Goal: Transaction & Acquisition: Purchase product/service

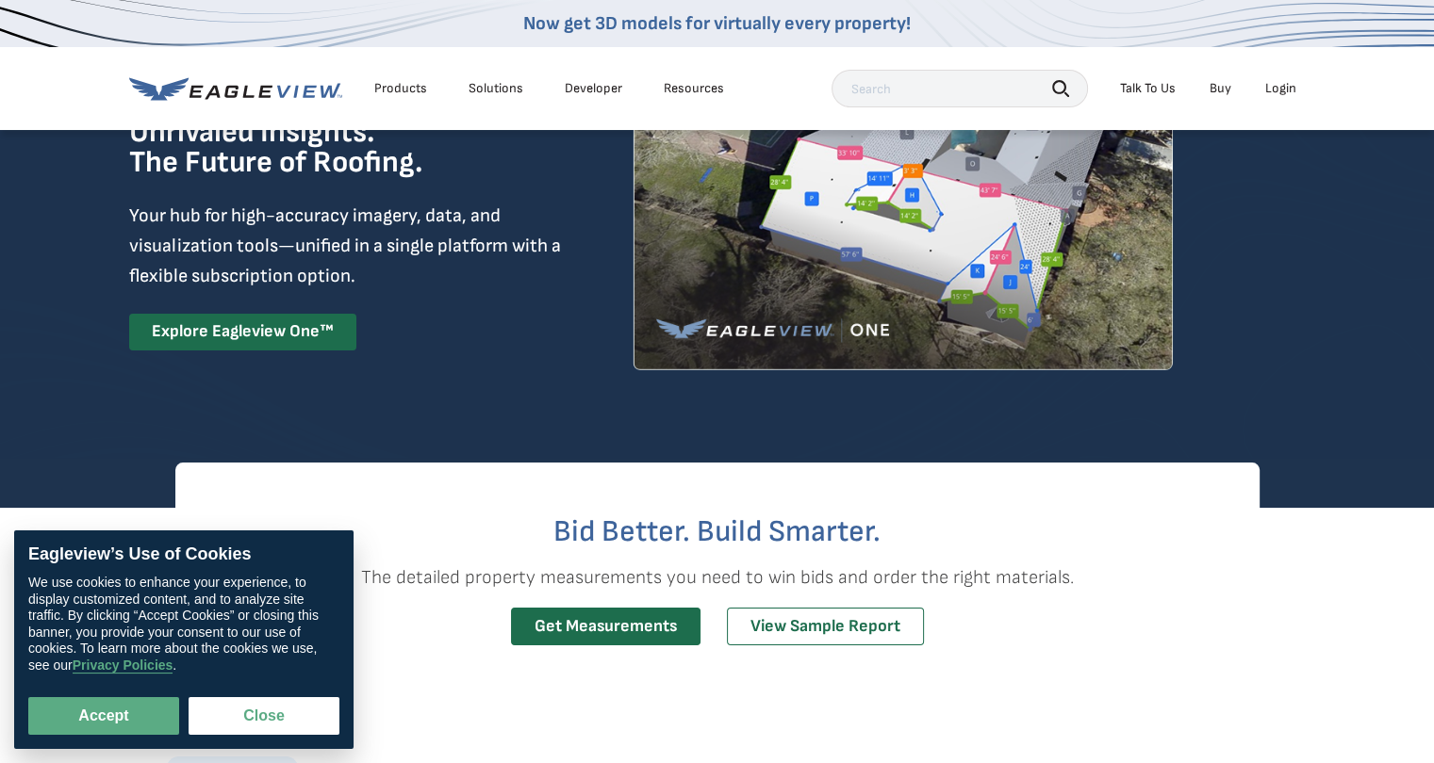
scroll to position [188, 0]
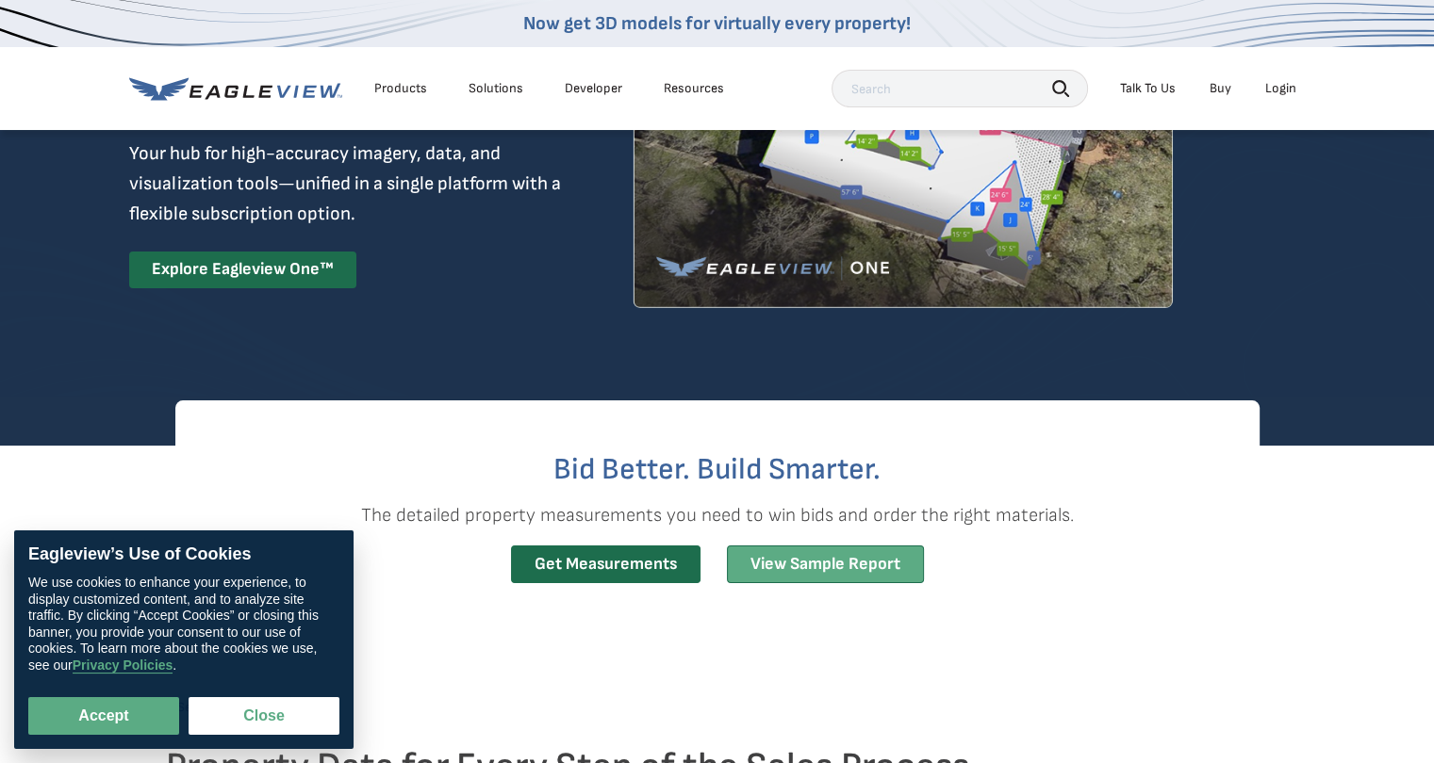
click at [786, 559] on link "View Sample Report" at bounding box center [825, 565] width 197 height 39
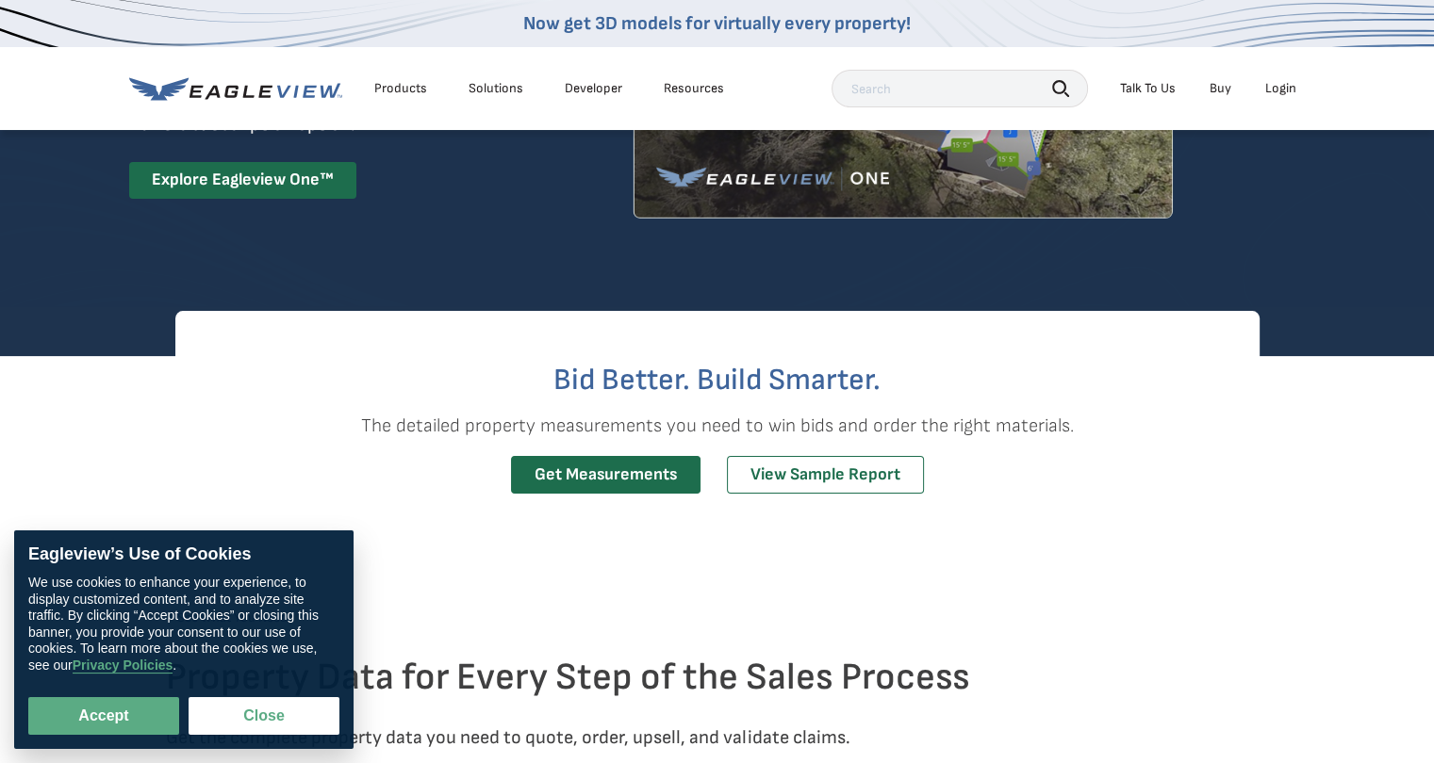
scroll to position [283, 0]
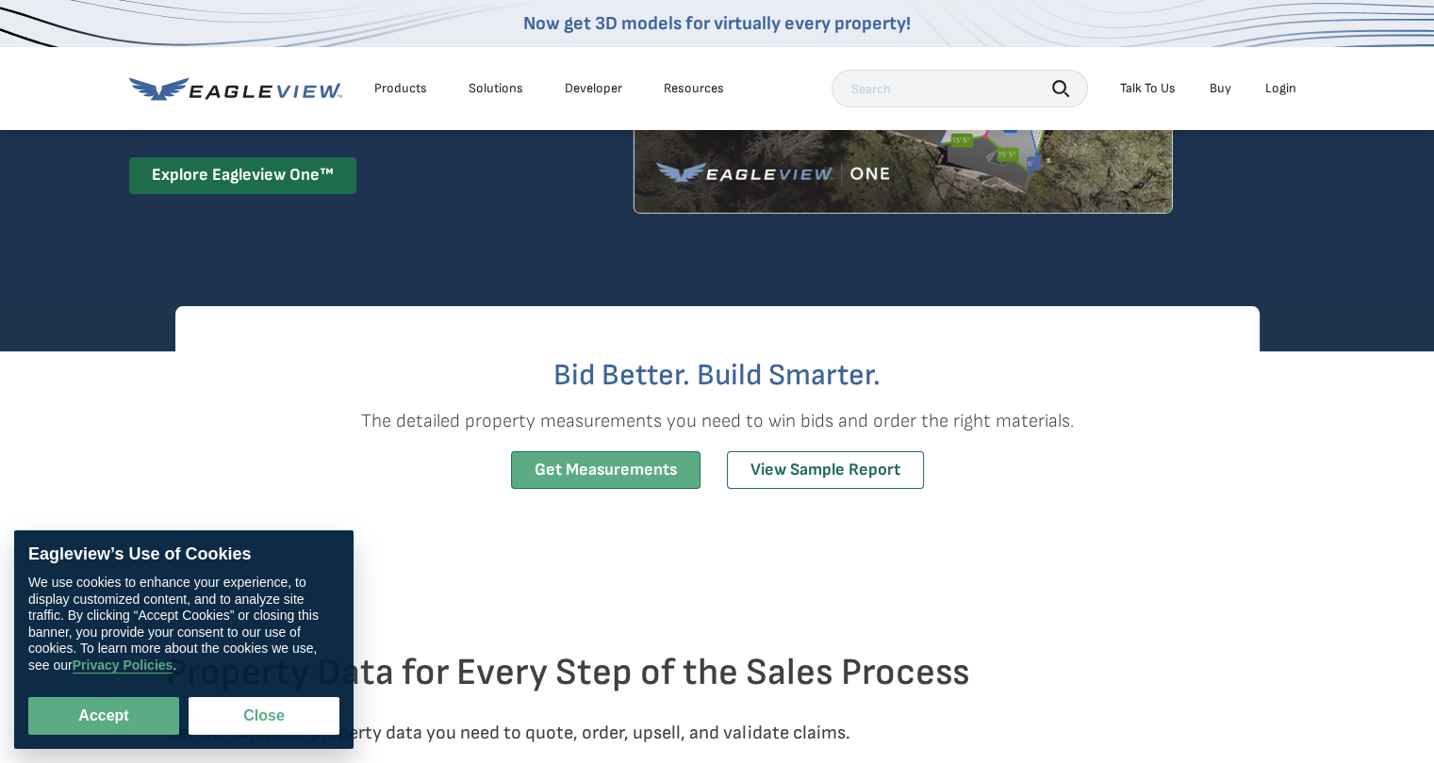
click at [569, 471] on link "Get Measurements" at bounding box center [605, 470] width 189 height 39
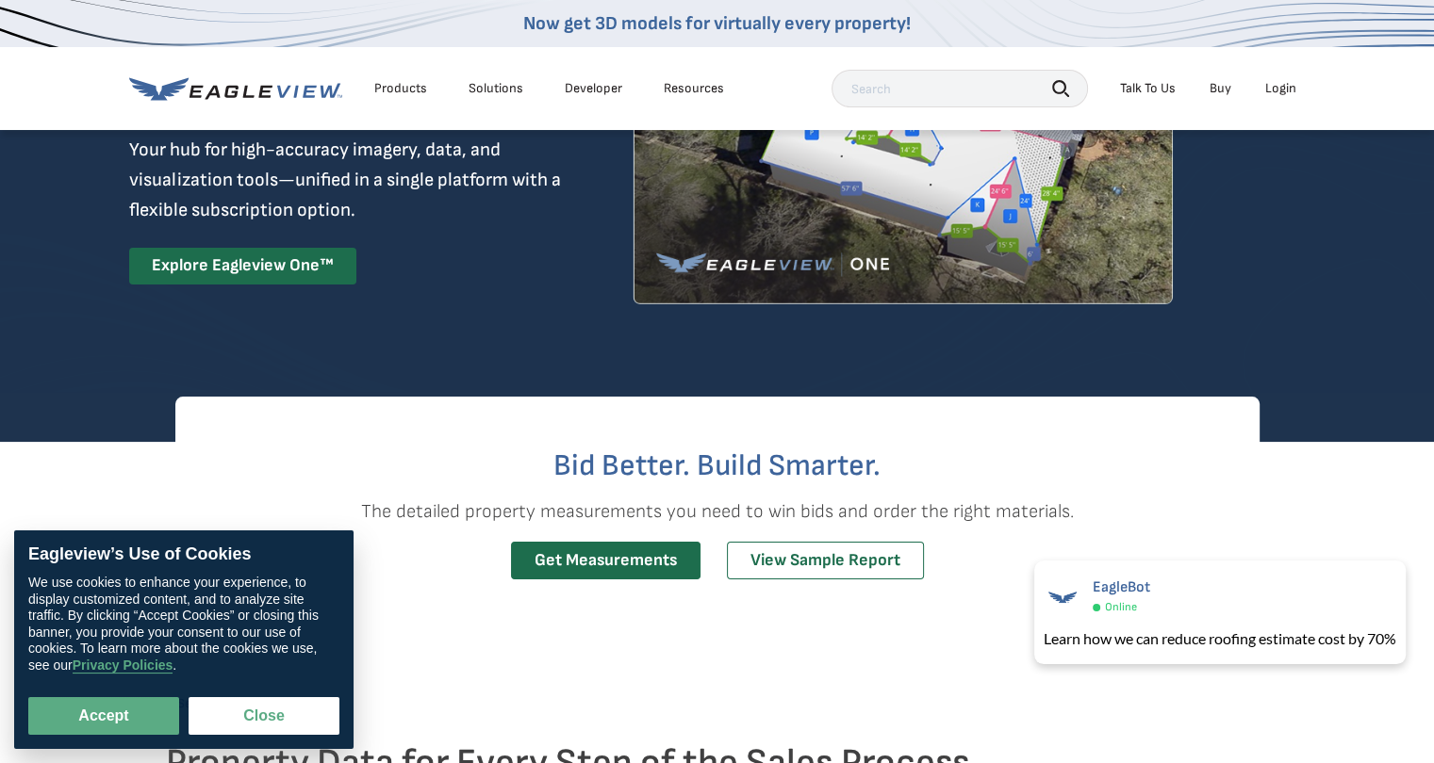
scroll to position [0, 0]
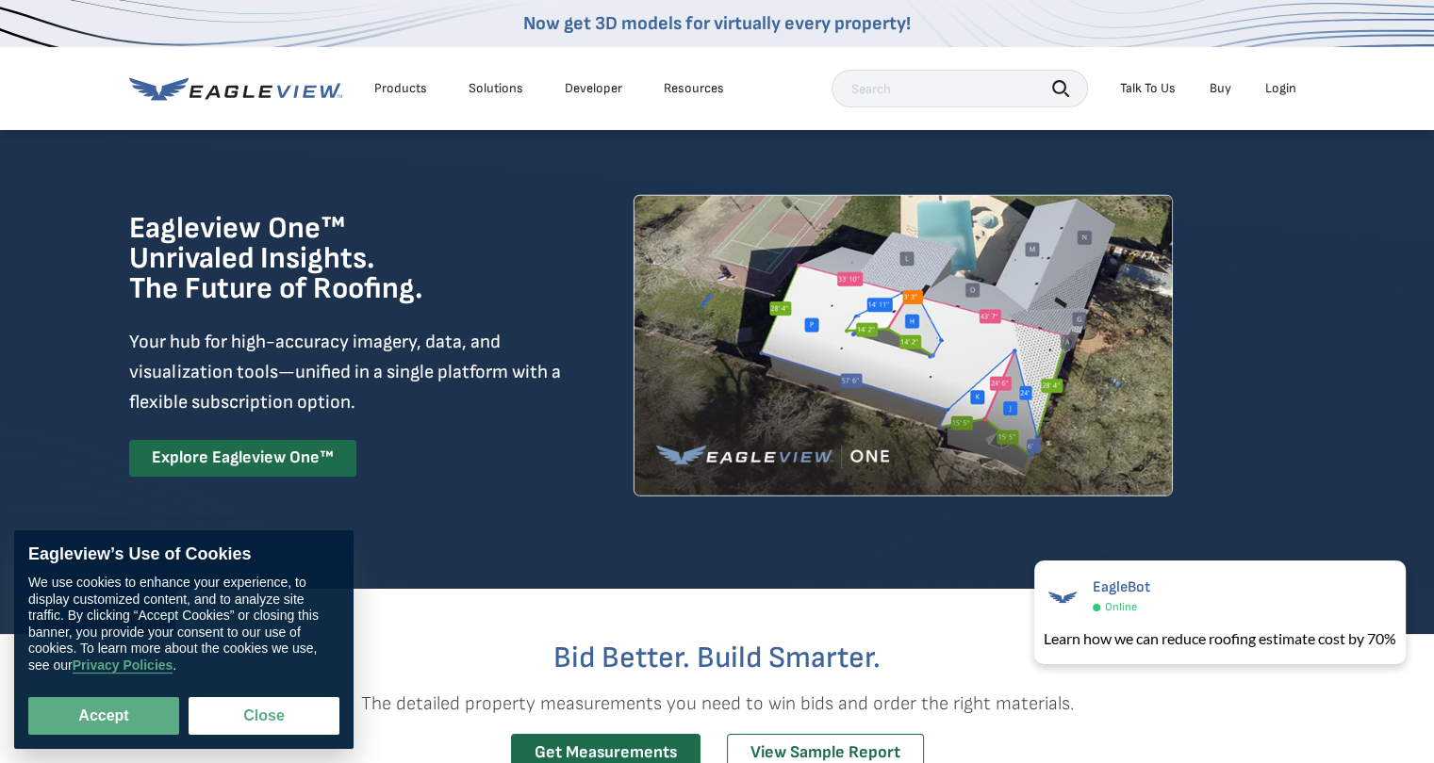
click at [250, 90] on icon at bounding box center [235, 89] width 213 height 24
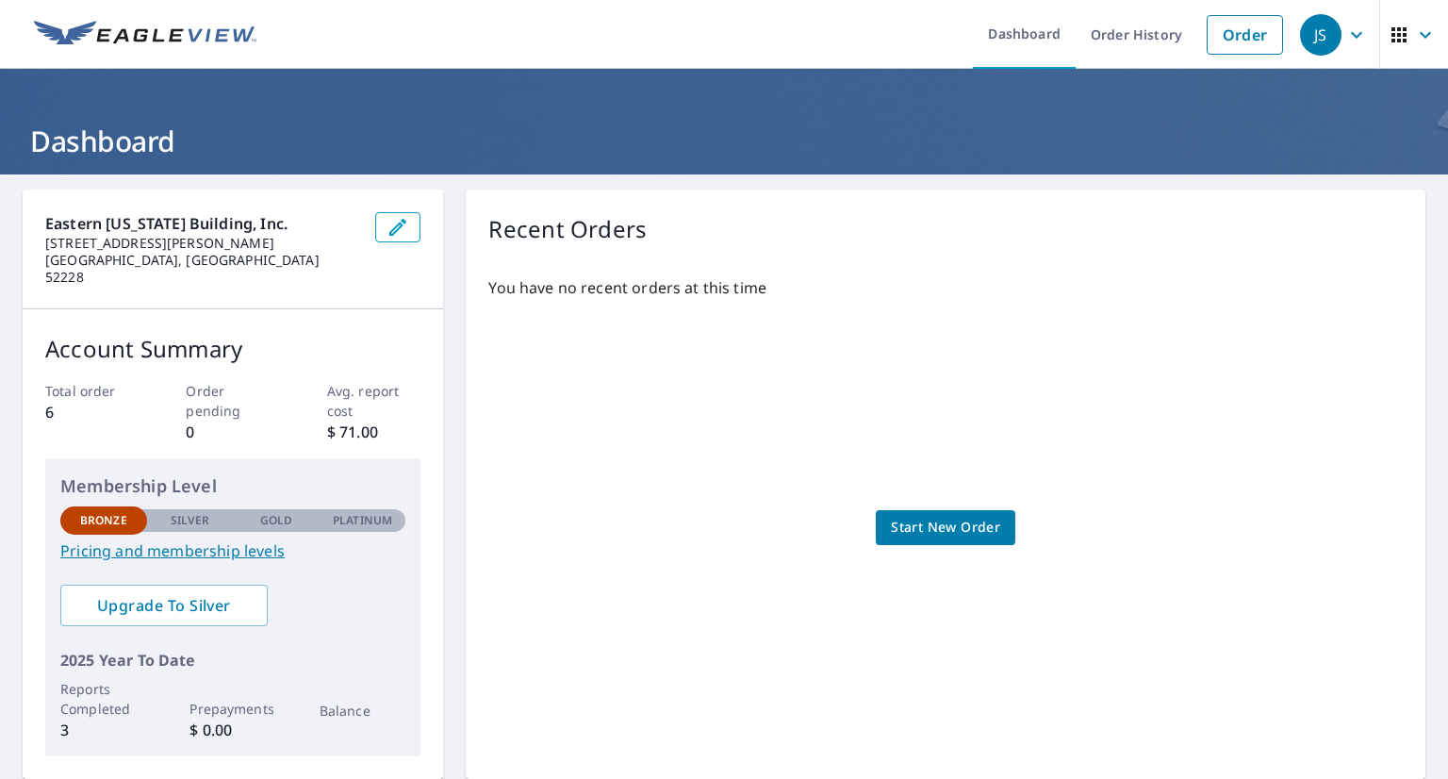
click at [971, 527] on span "Start New Order" at bounding box center [945, 528] width 109 height 24
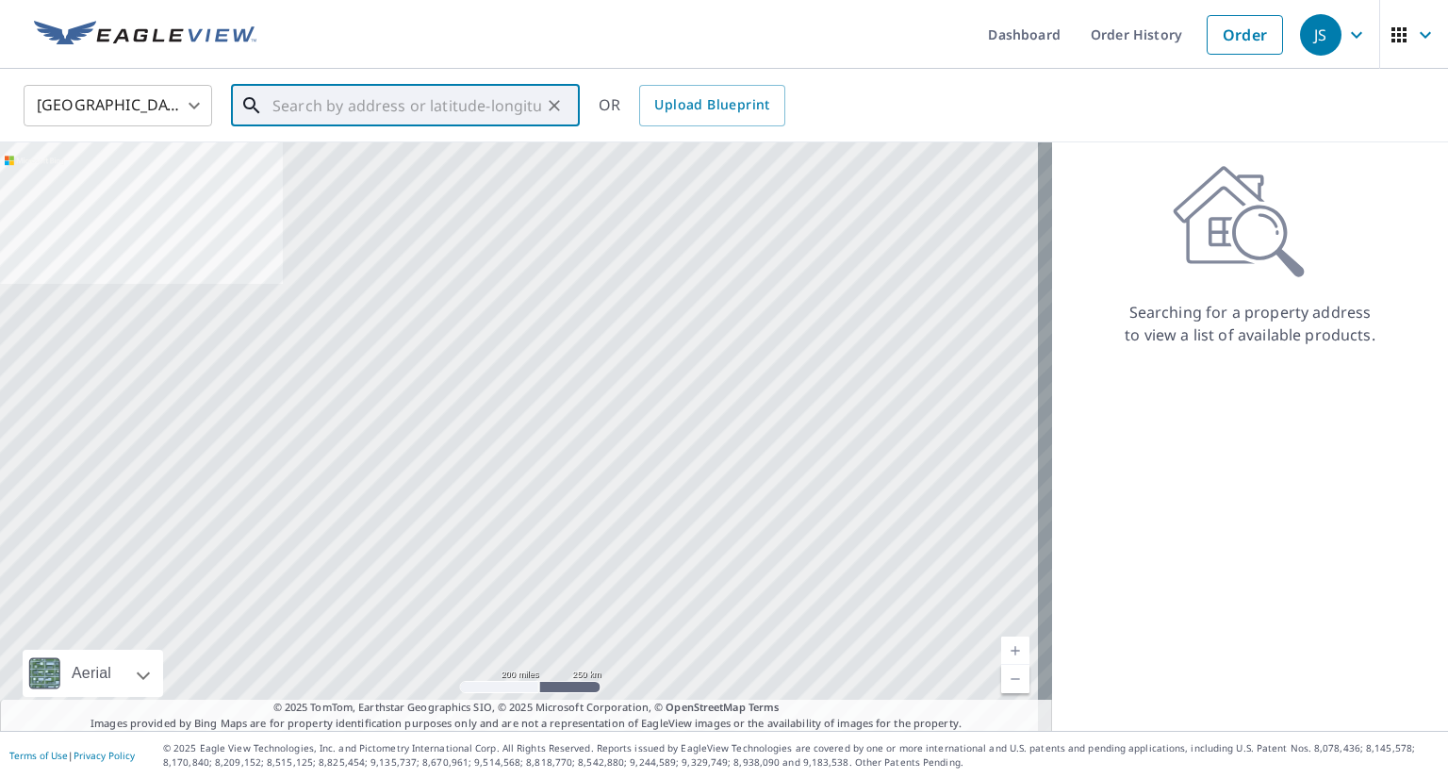
click at [343, 113] on input "text" at bounding box center [406, 105] width 269 height 53
paste input "11172 141st St, Davenport, IA 52804"
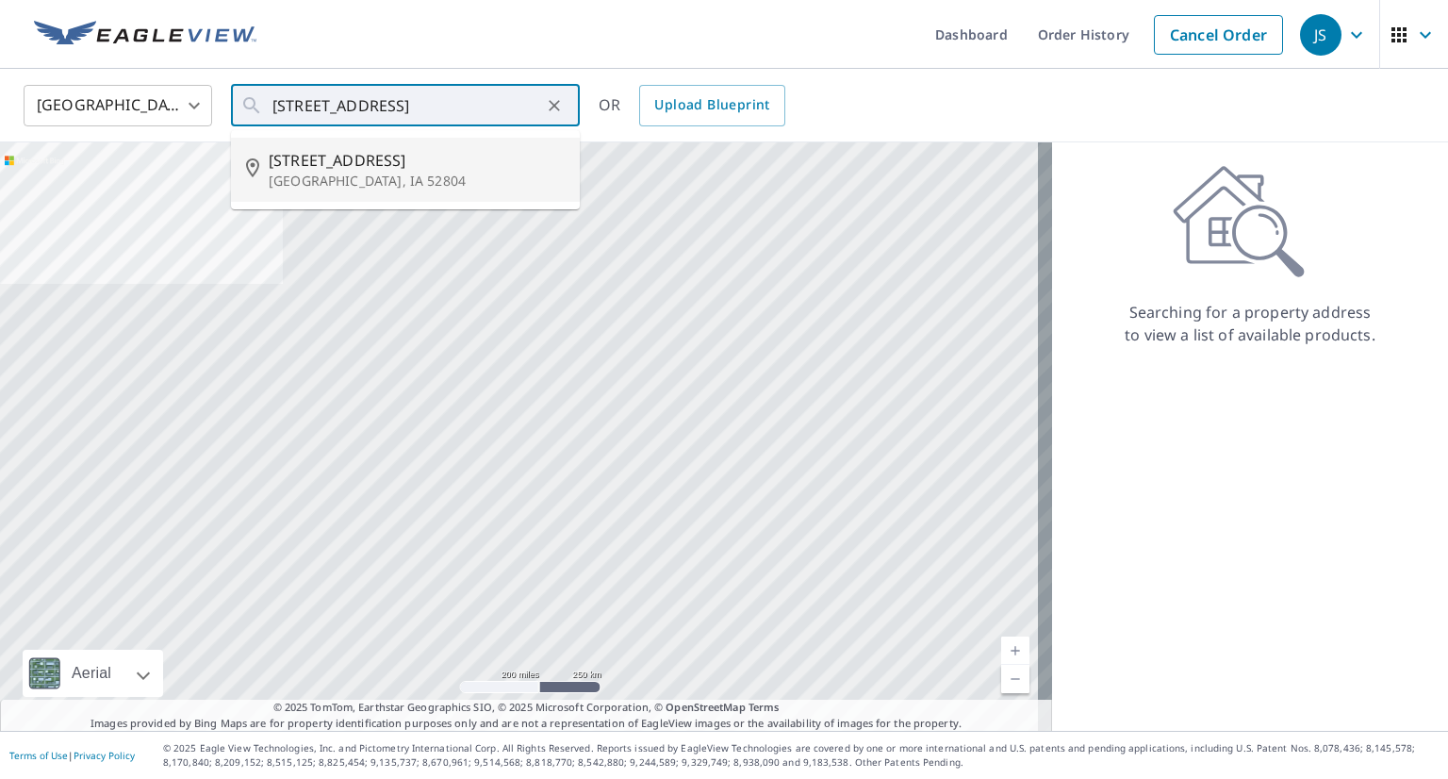
type input "11172 141st St Davenport, IA 52804"
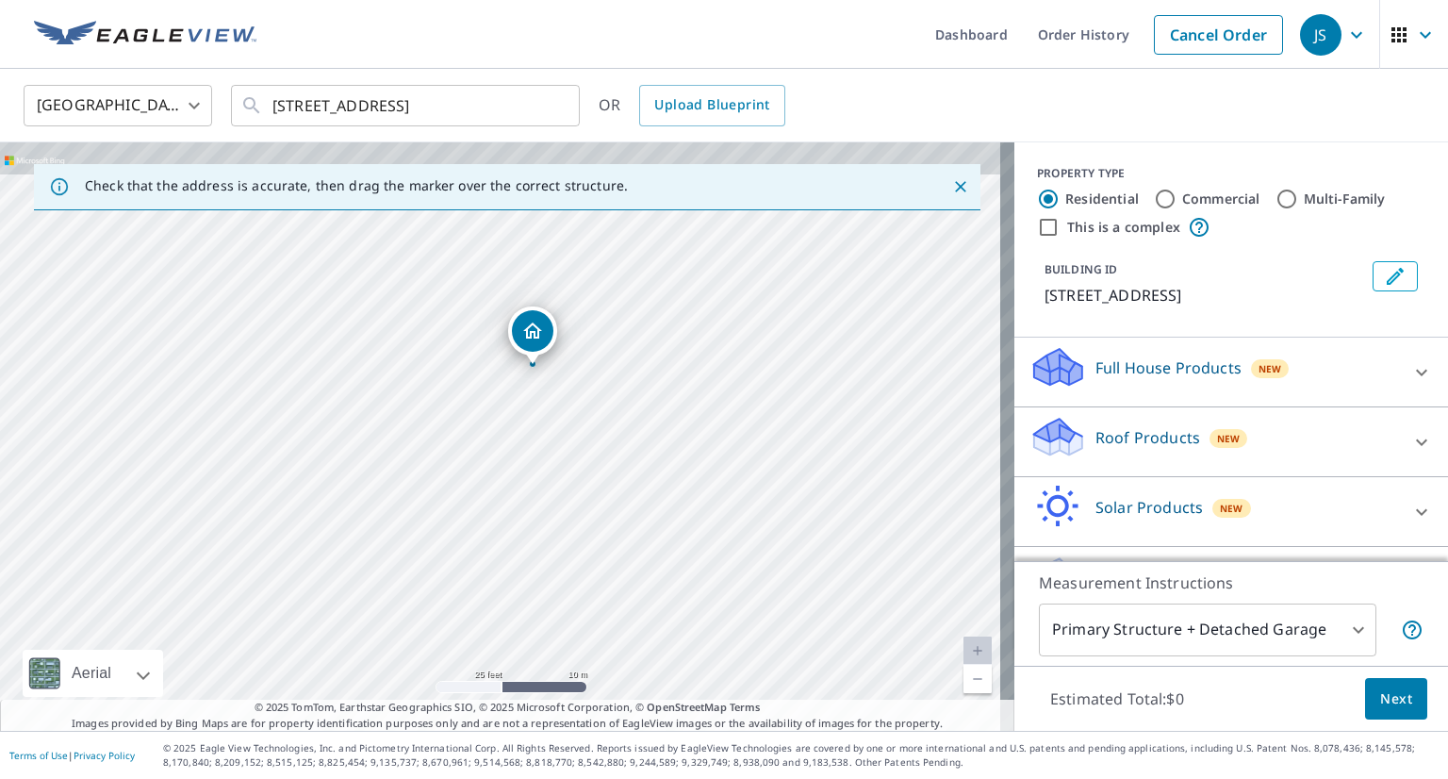
drag, startPoint x: 516, startPoint y: 356, endPoint x: 514, endPoint y: 570, distance: 214.0
click at [514, 570] on div "11172 141st St Davenport, IA 52804" at bounding box center [507, 436] width 1014 height 588
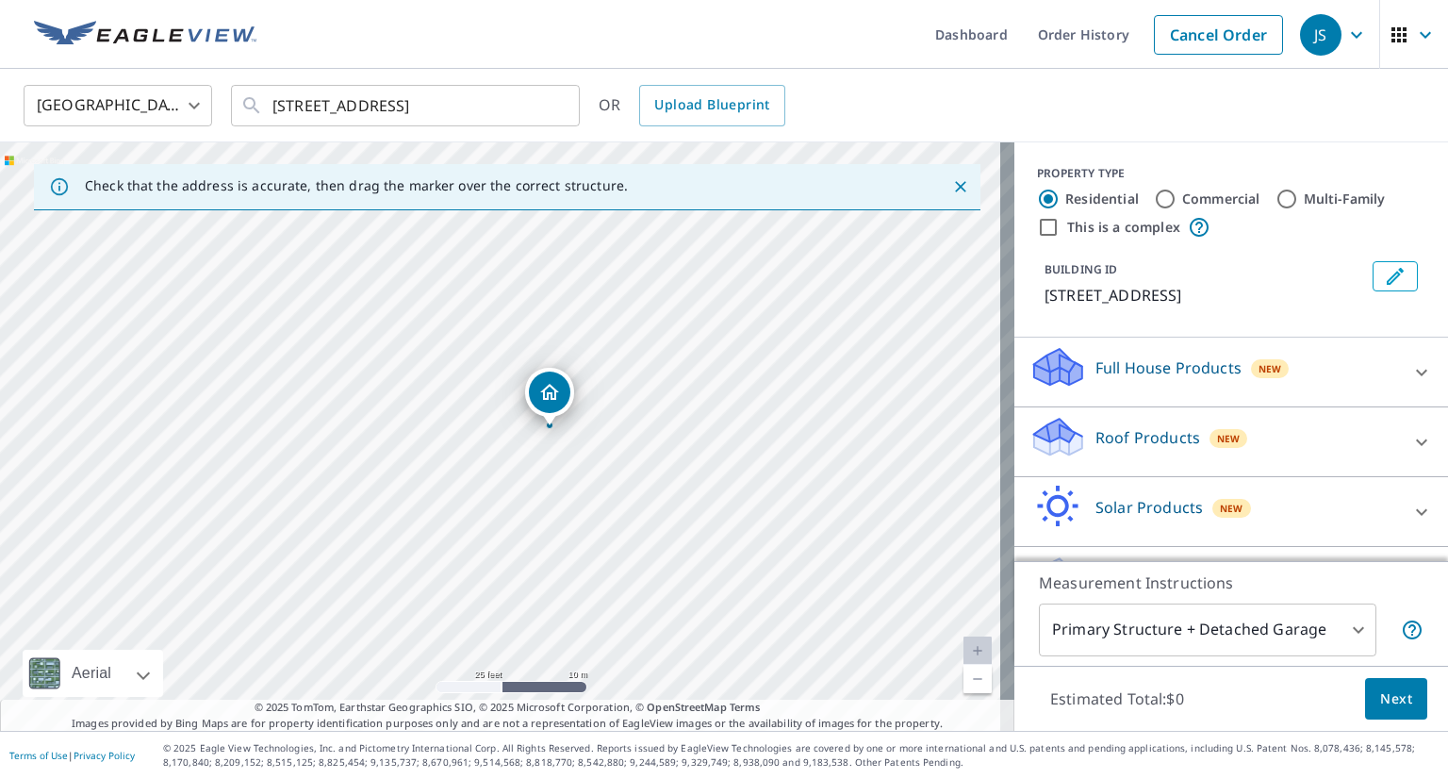
drag, startPoint x: 537, startPoint y: 379, endPoint x: 547, endPoint y: 389, distance: 14.0
click at [1410, 436] on icon at bounding box center [1421, 442] width 23 height 23
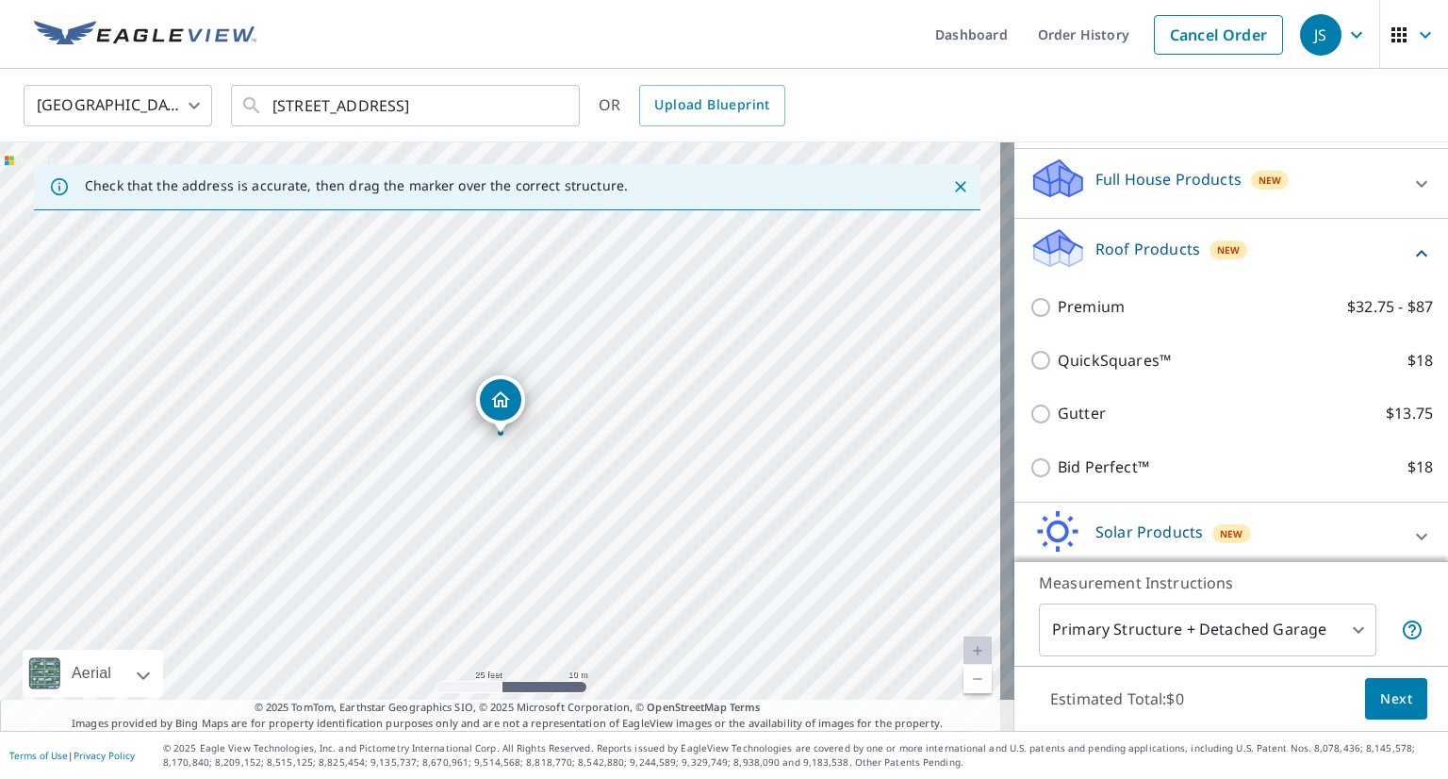
scroll to position [268, 0]
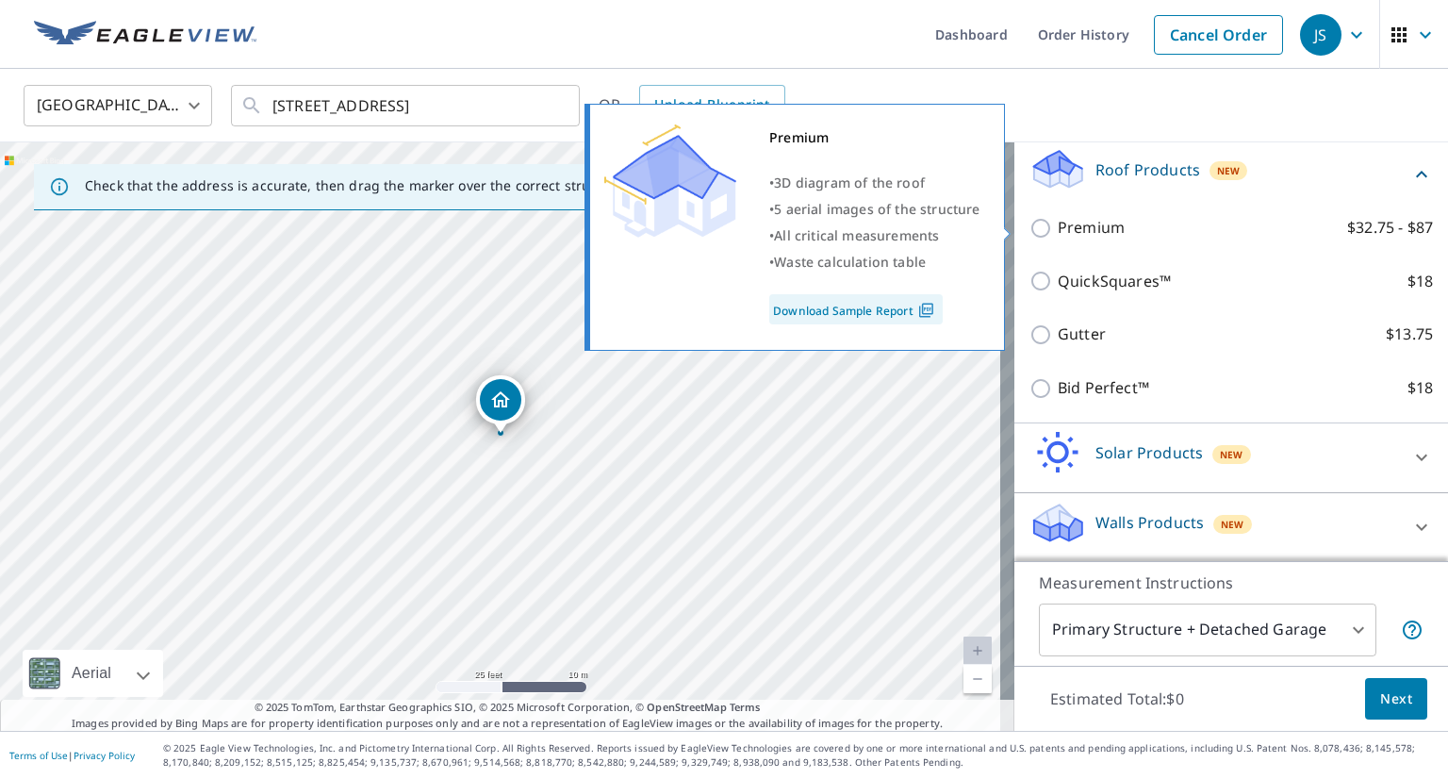
click at [1029, 230] on input "Premium $32.75 - $87" at bounding box center [1043, 228] width 28 height 23
checkbox input "true"
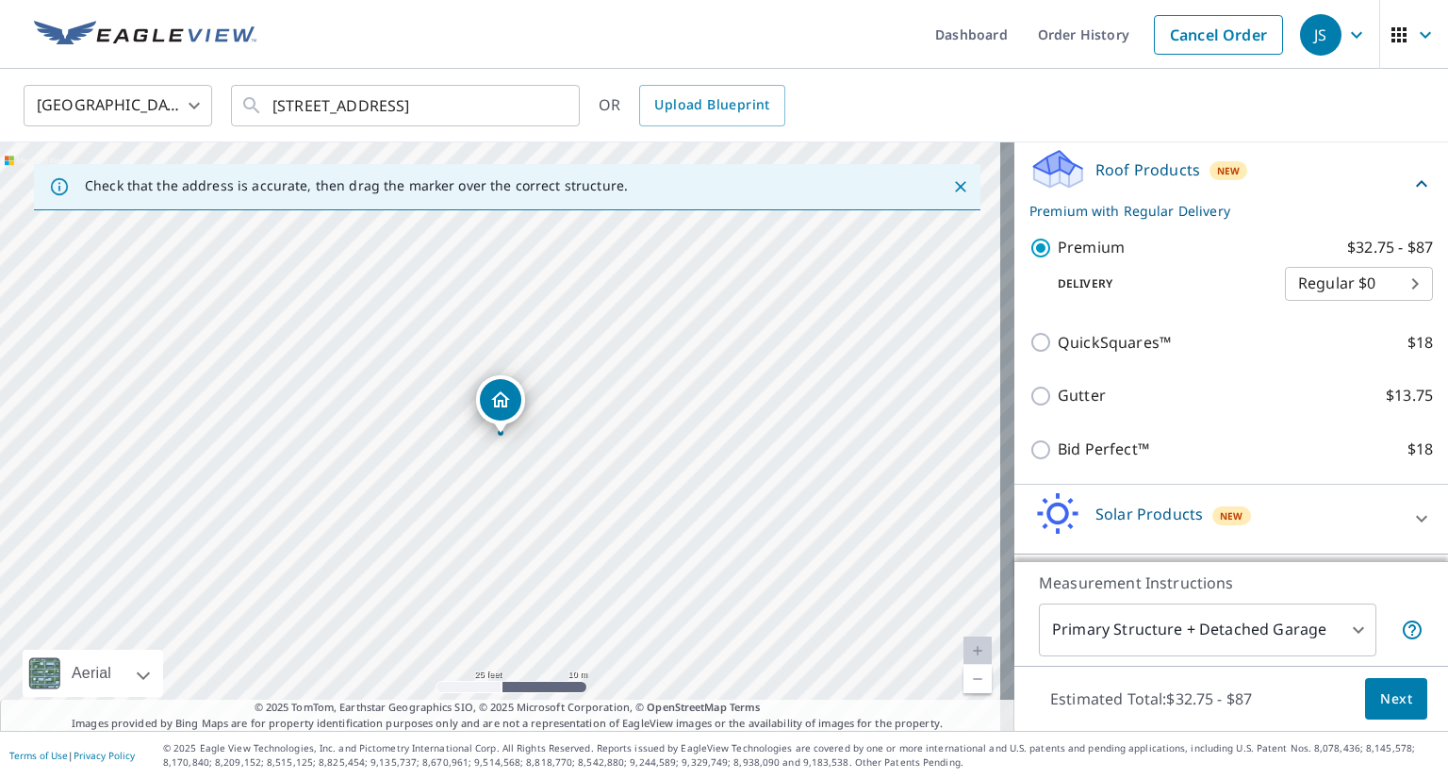
click at [1319, 289] on body "JS JS Dashboard Order History Cancel Order JS United States US ​ 11172 141st St…" at bounding box center [724, 389] width 1448 height 779
click at [1304, 315] on li "Express $31.75" at bounding box center [1330, 317] width 148 height 34
type input "4"
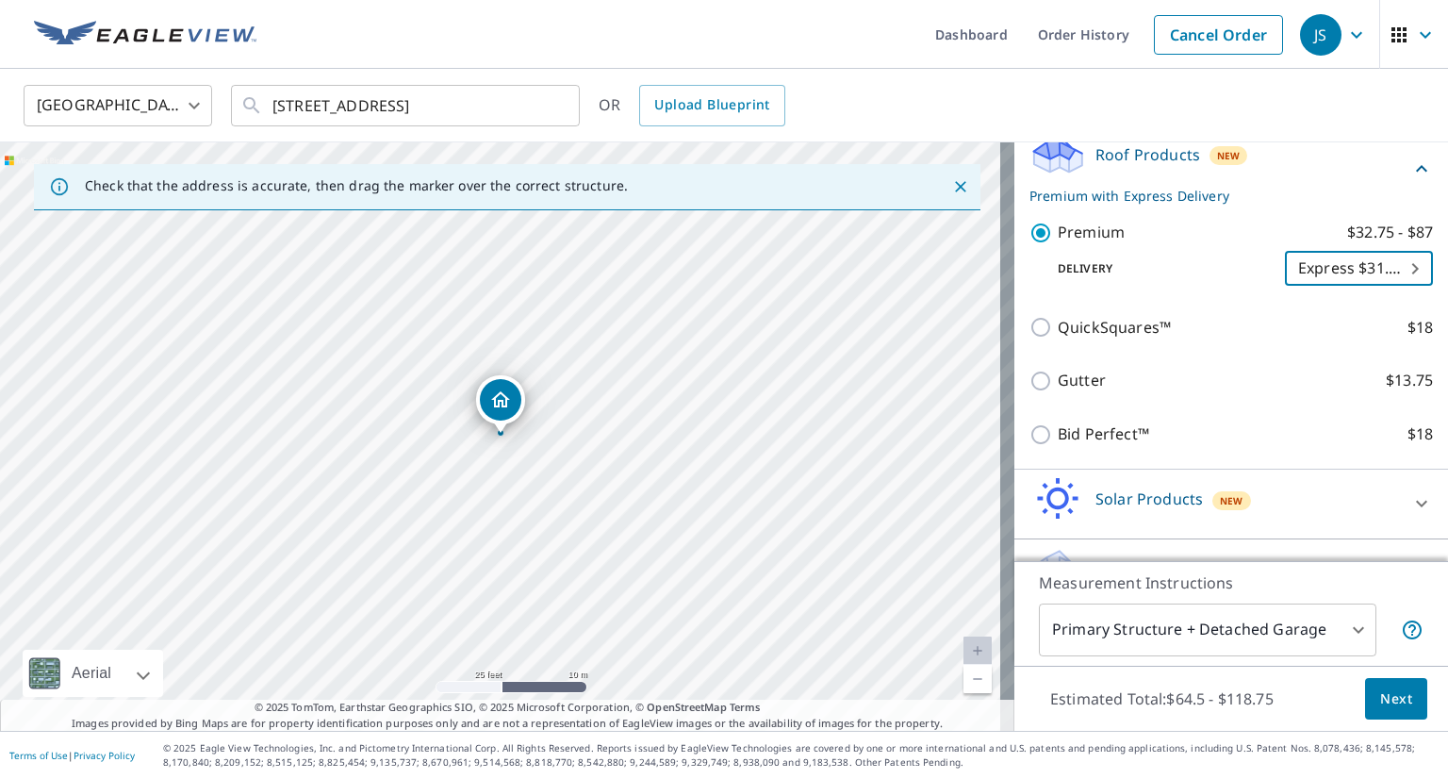
scroll to position [328, 0]
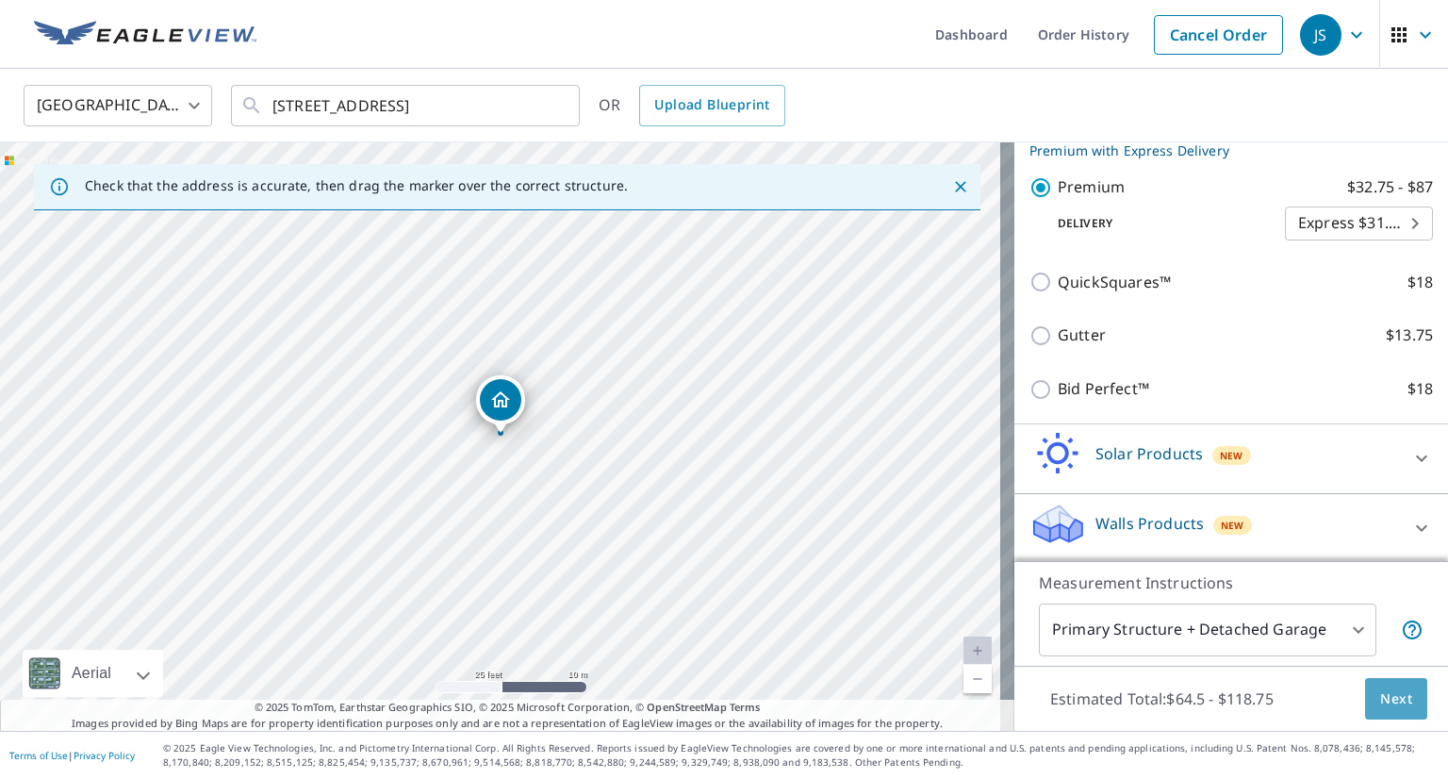
click at [1385, 702] on span "Next" at bounding box center [1396, 699] width 32 height 24
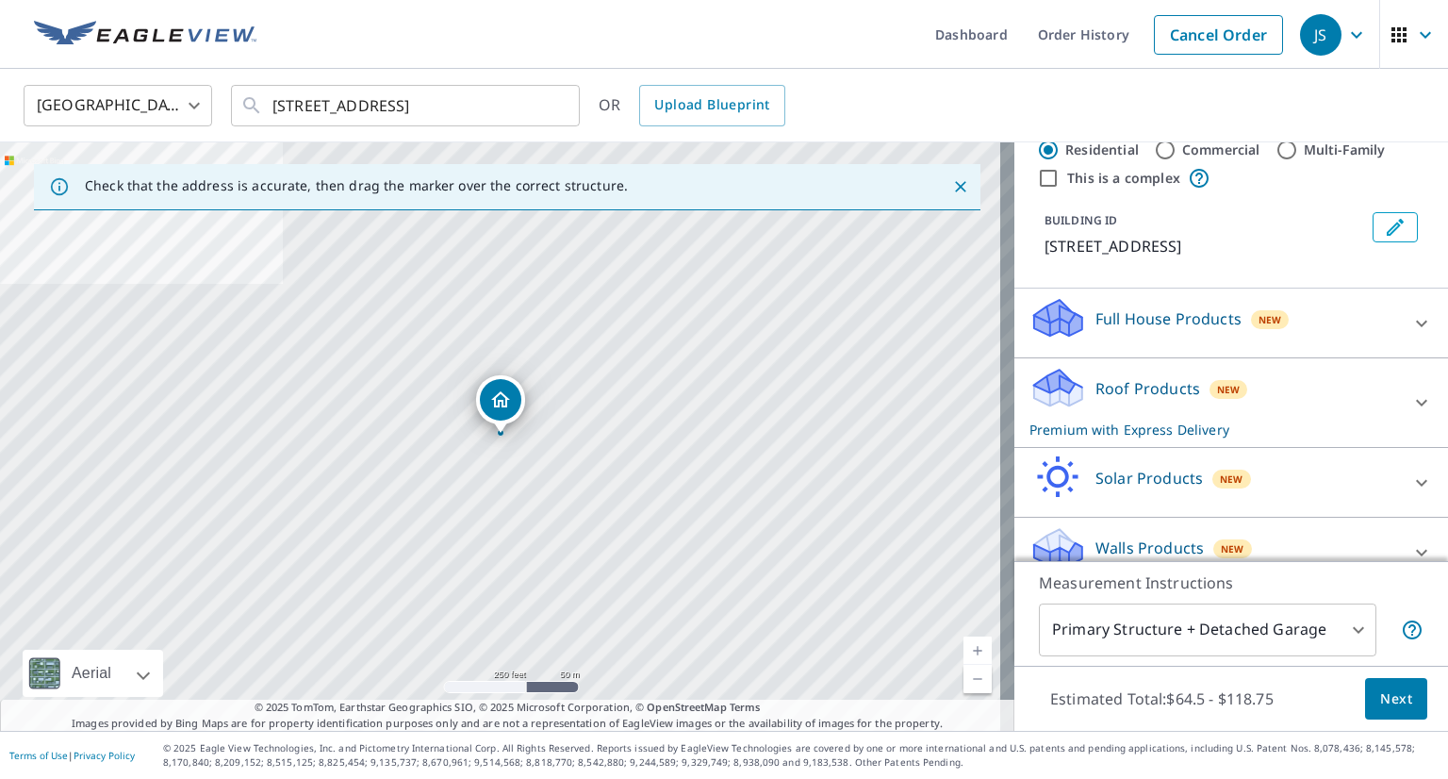
scroll to position [74, 0]
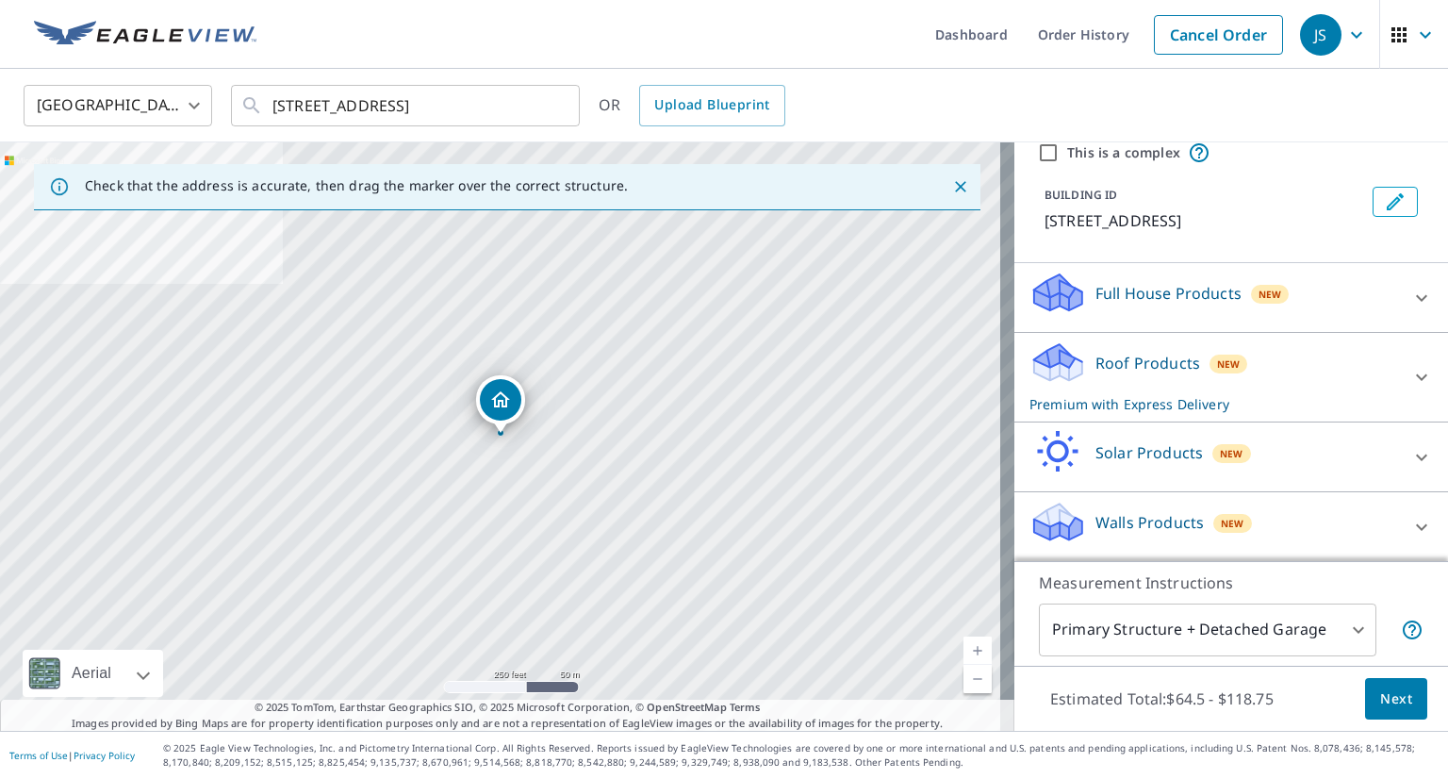
click at [1410, 371] on icon at bounding box center [1421, 377] width 23 height 23
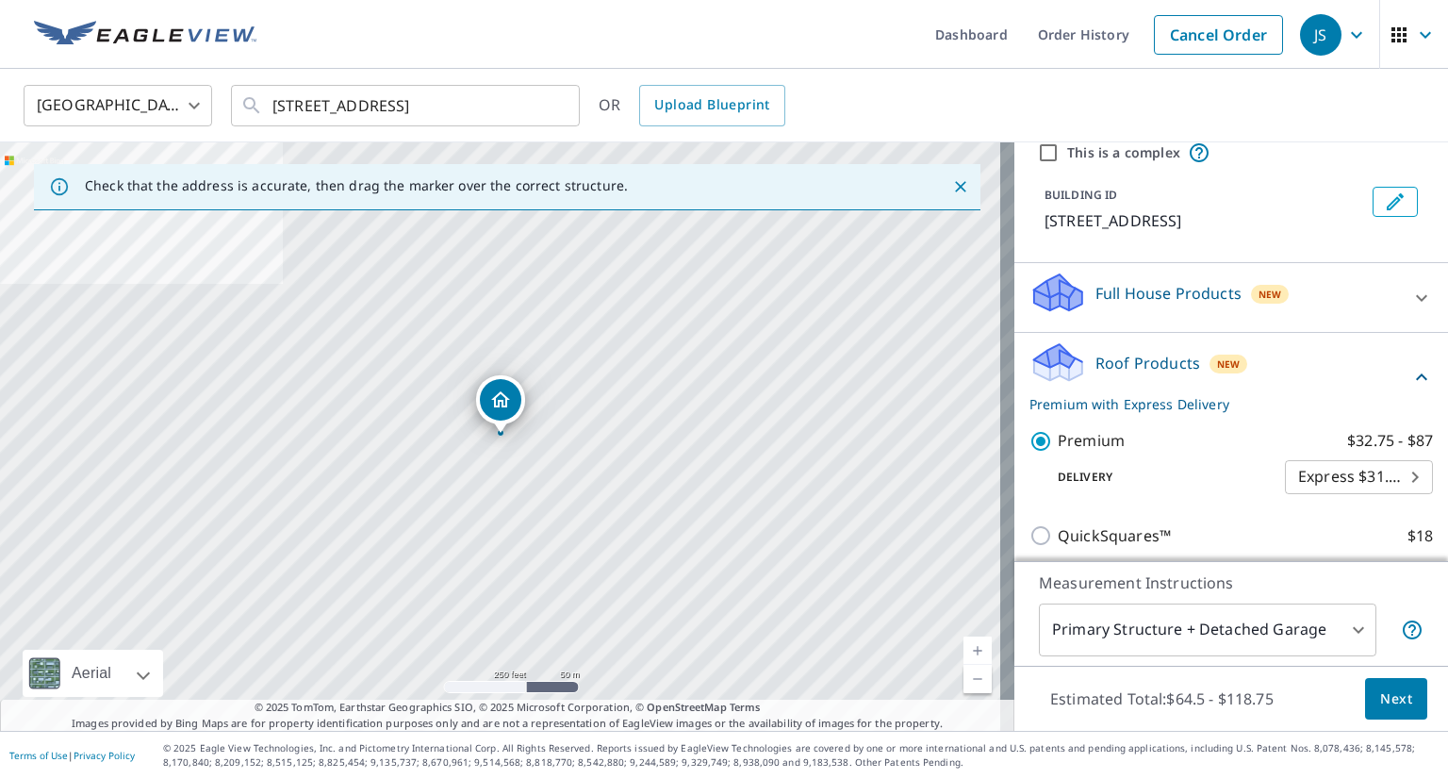
click at [1386, 477] on body "JS JS Dashboard Order History Cancel Order JS United States US ​ 11172 141st St…" at bounding box center [724, 389] width 1448 height 779
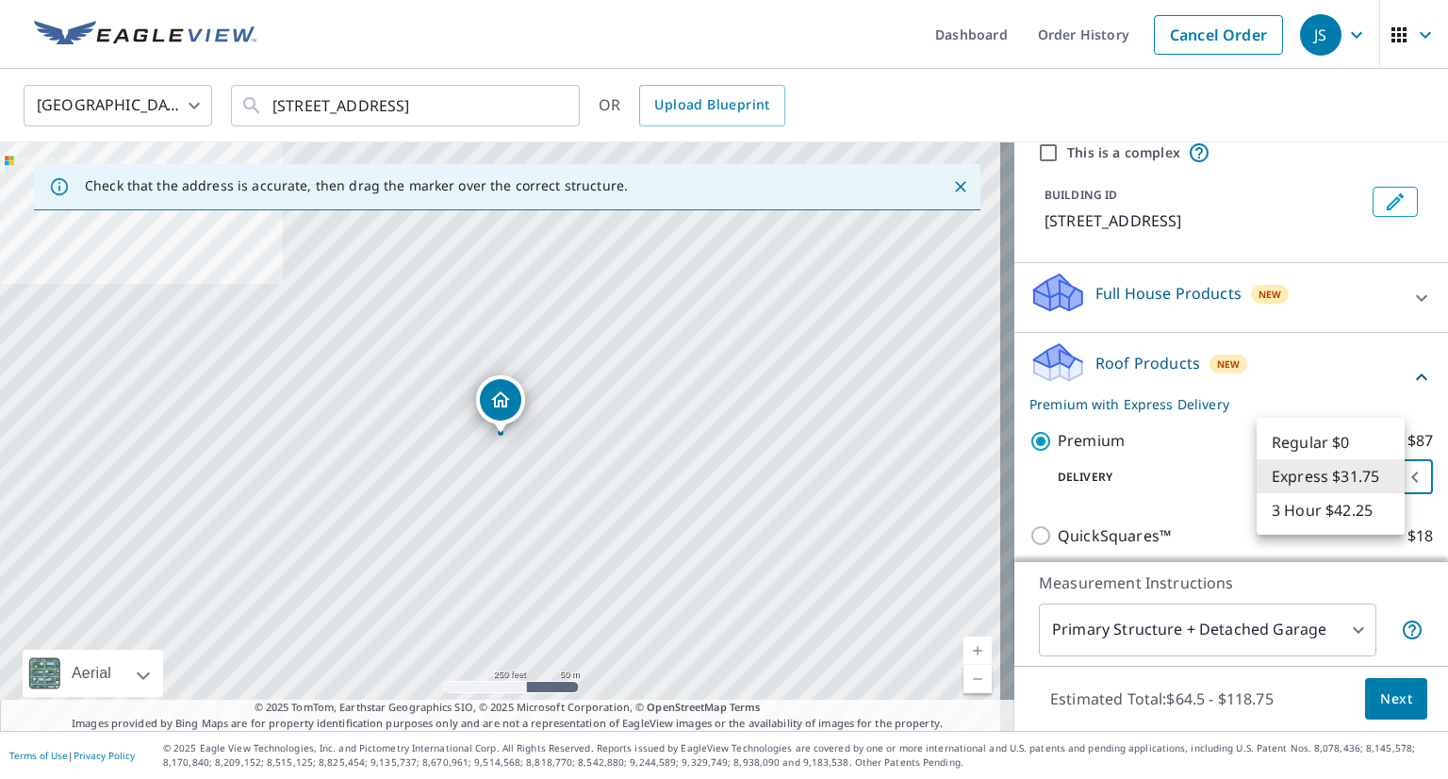
click at [1353, 444] on li "Regular $0" at bounding box center [1330, 442] width 148 height 34
type input "8"
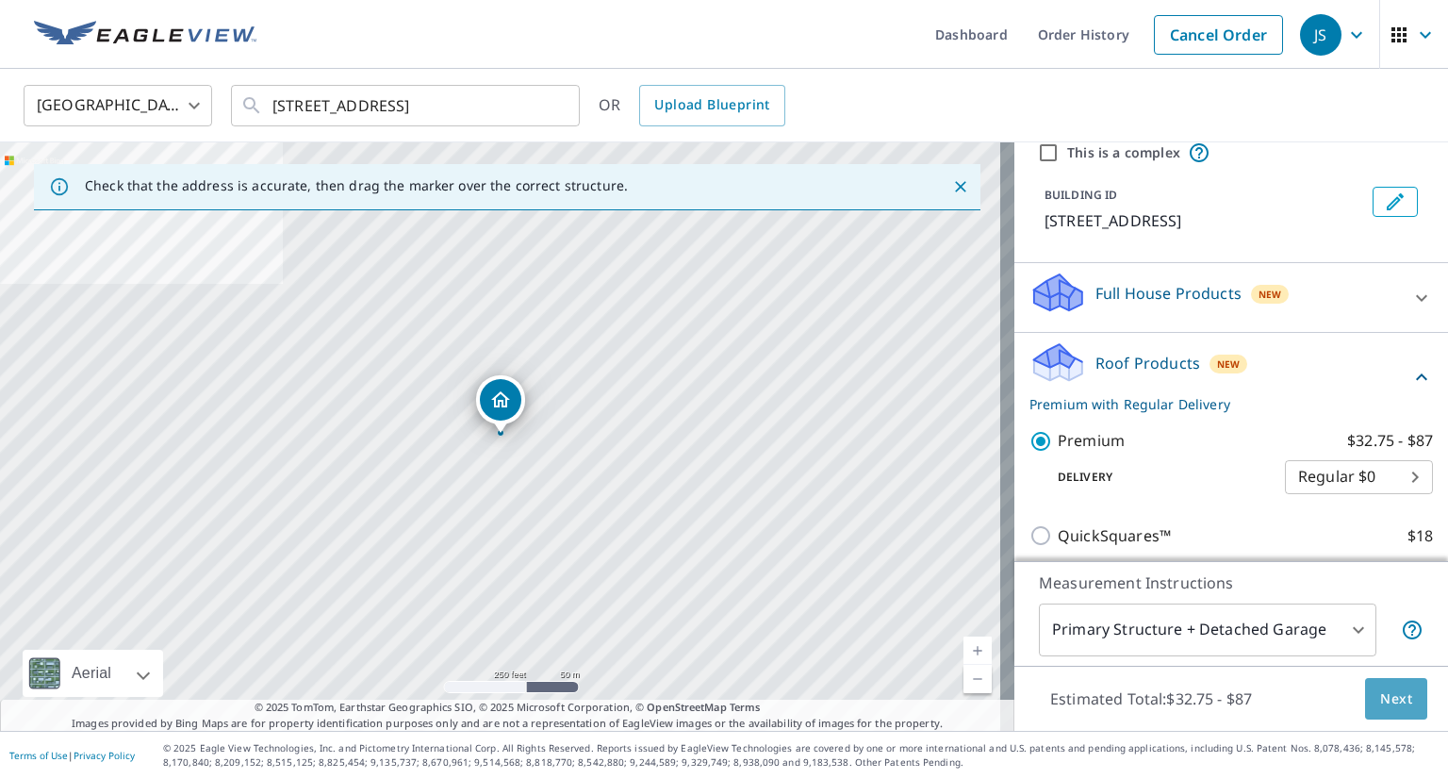
click at [1380, 691] on span "Next" at bounding box center [1396, 699] width 32 height 24
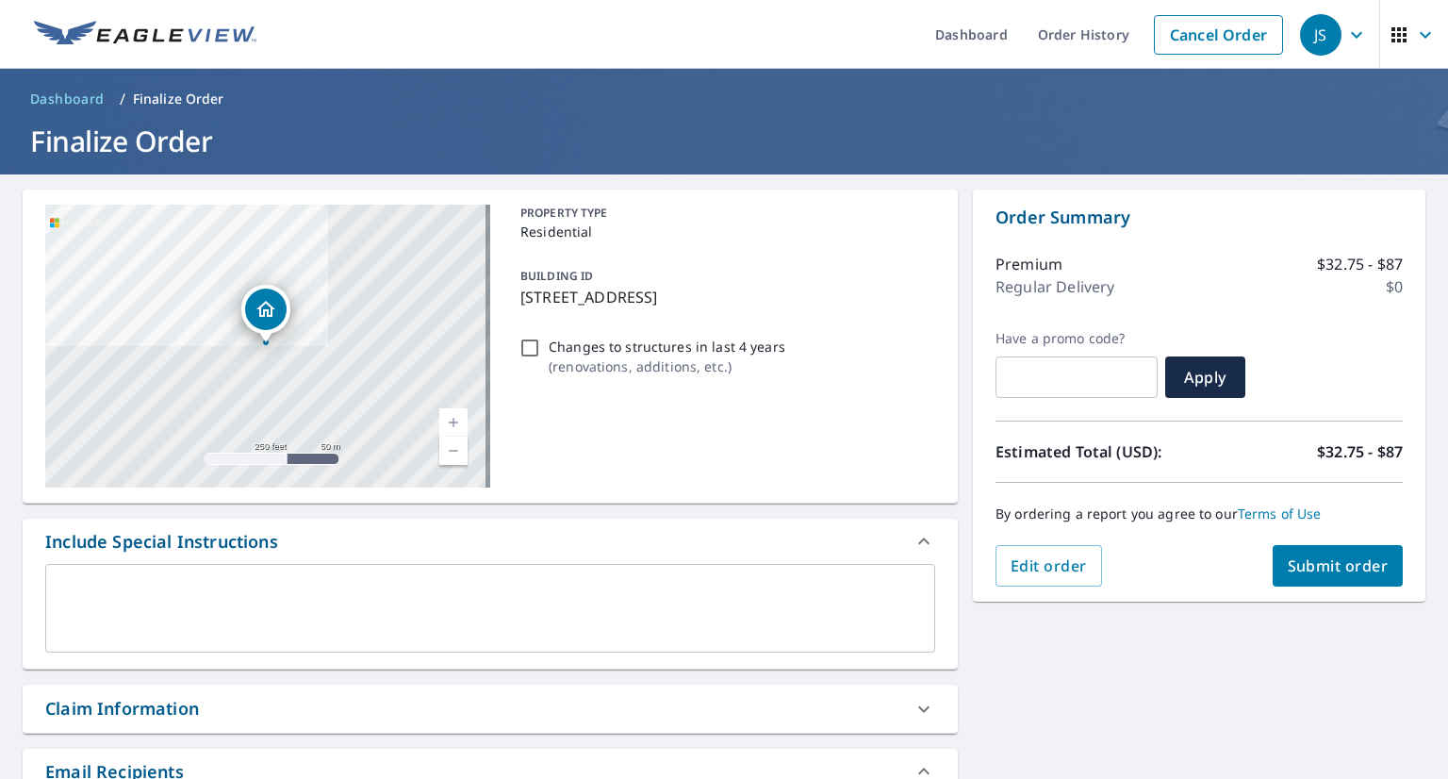
click at [109, 30] on img at bounding box center [145, 35] width 222 height 28
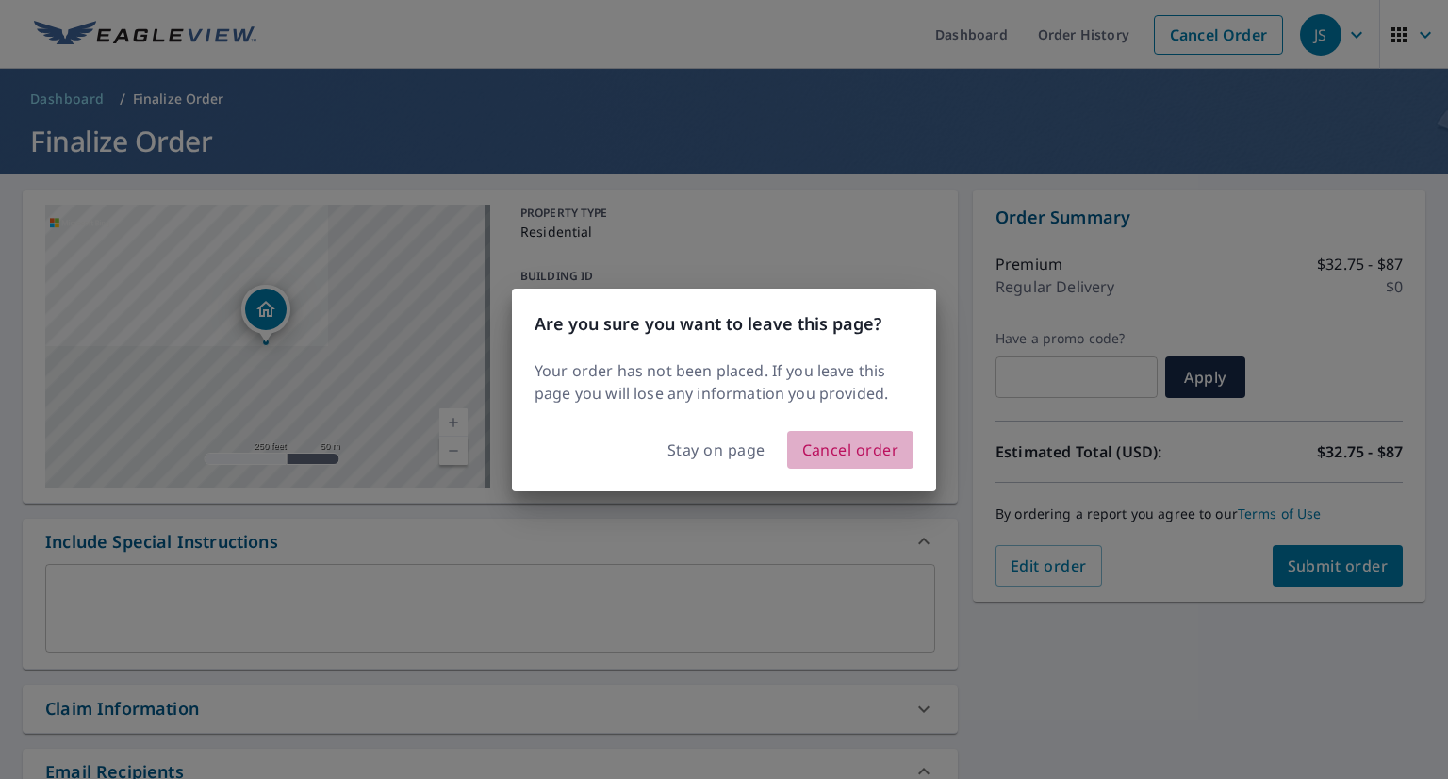
click at [811, 448] on span "Cancel order" at bounding box center [850, 449] width 97 height 26
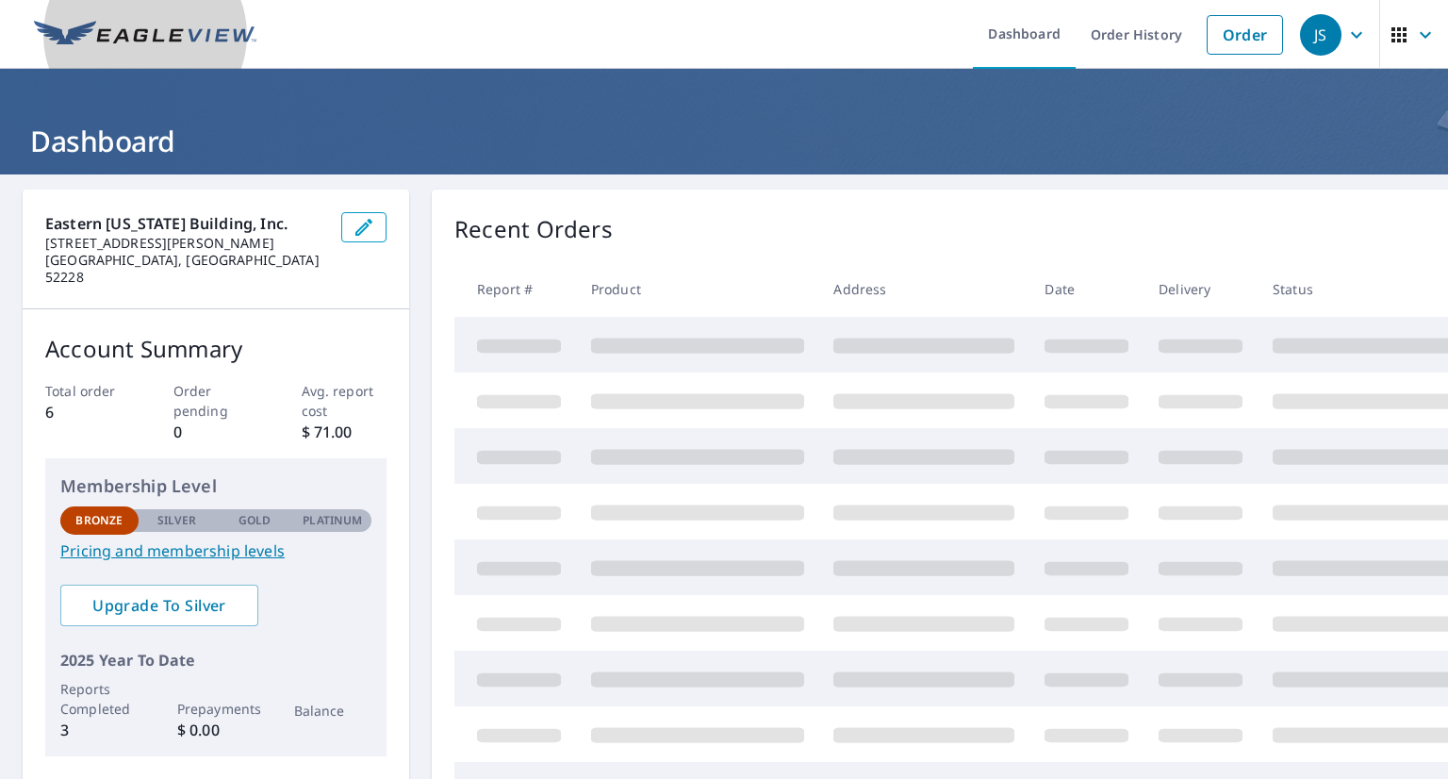
click at [198, 21] on img at bounding box center [145, 35] width 222 height 28
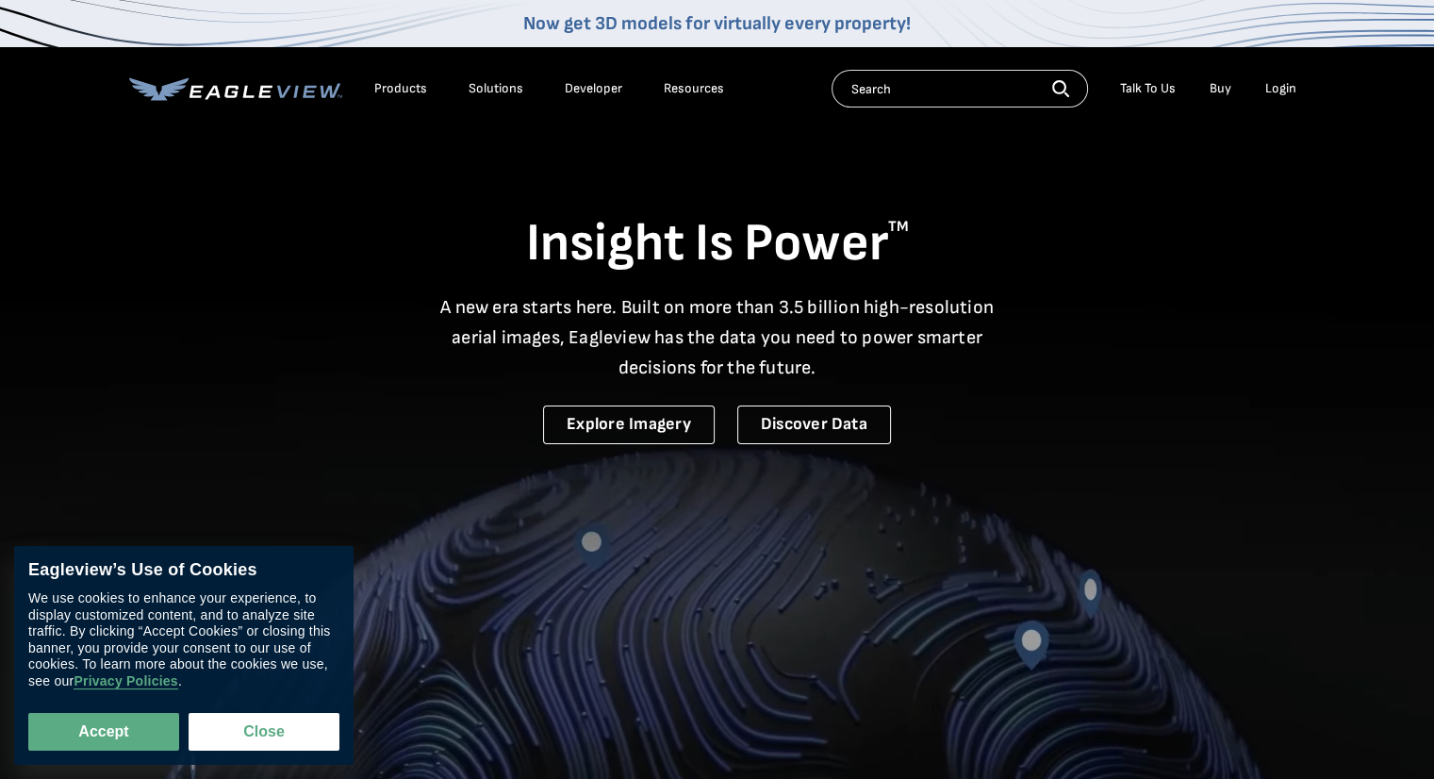
click at [393, 87] on div "Products" at bounding box center [400, 88] width 53 height 17
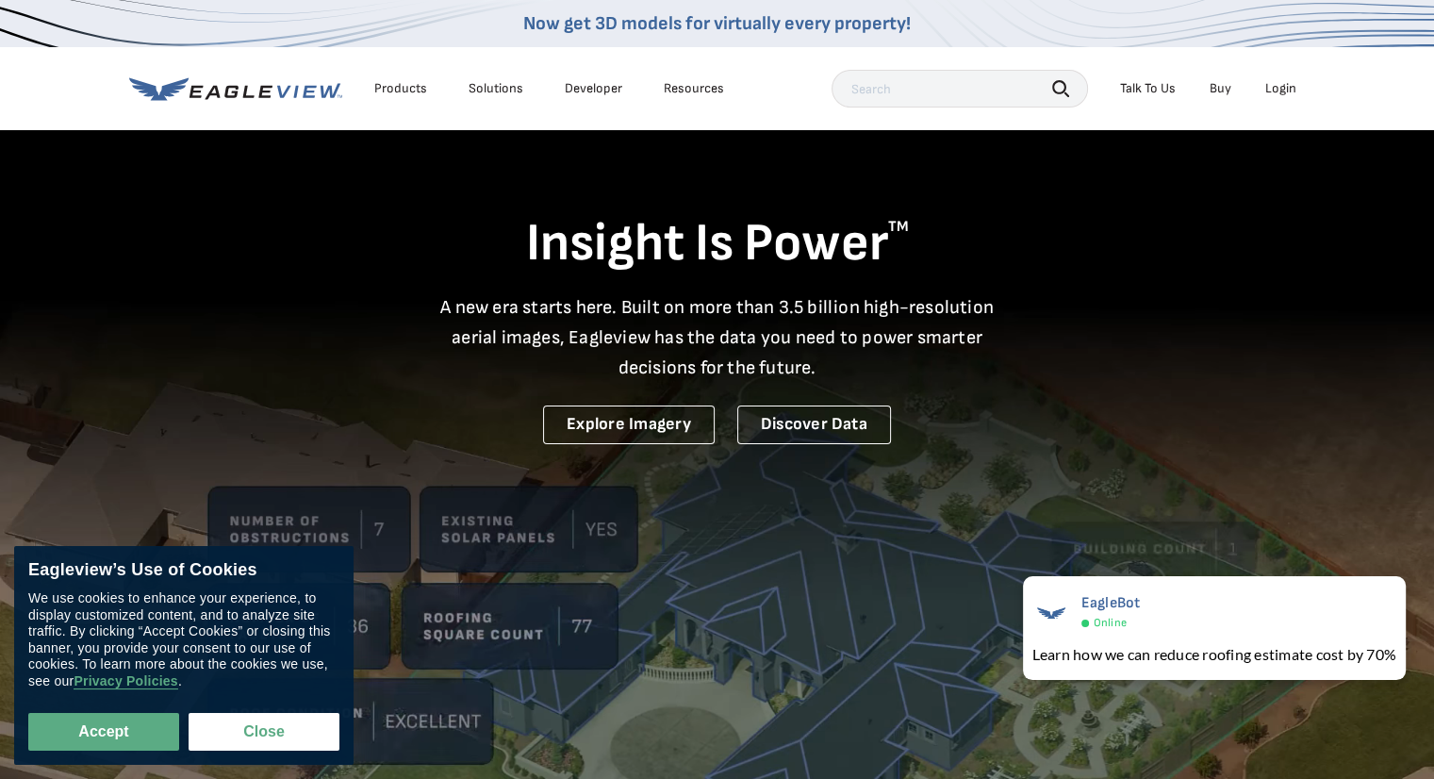
click at [386, 84] on div "Products" at bounding box center [400, 88] width 53 height 17
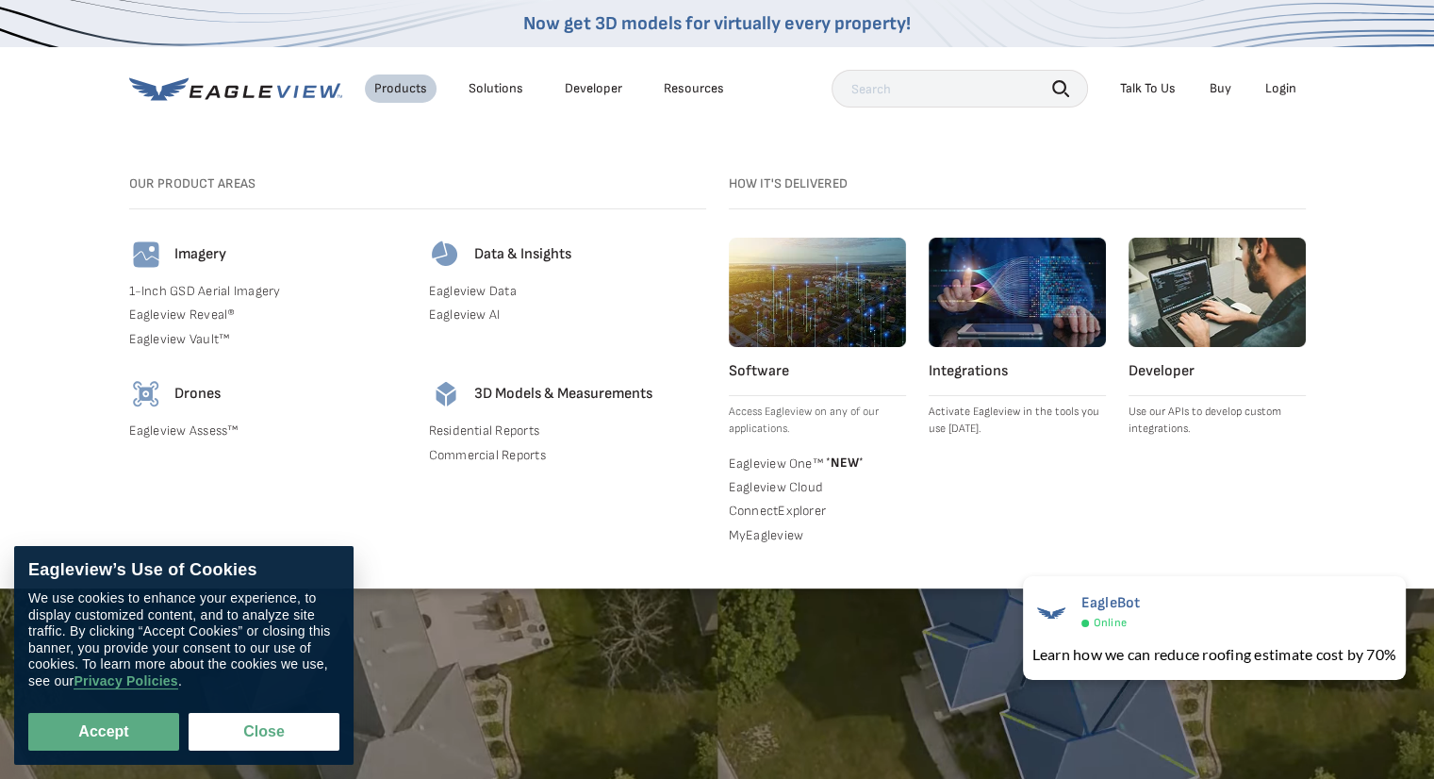
click at [465, 83] on li "Solutions" at bounding box center [496, 88] width 74 height 28
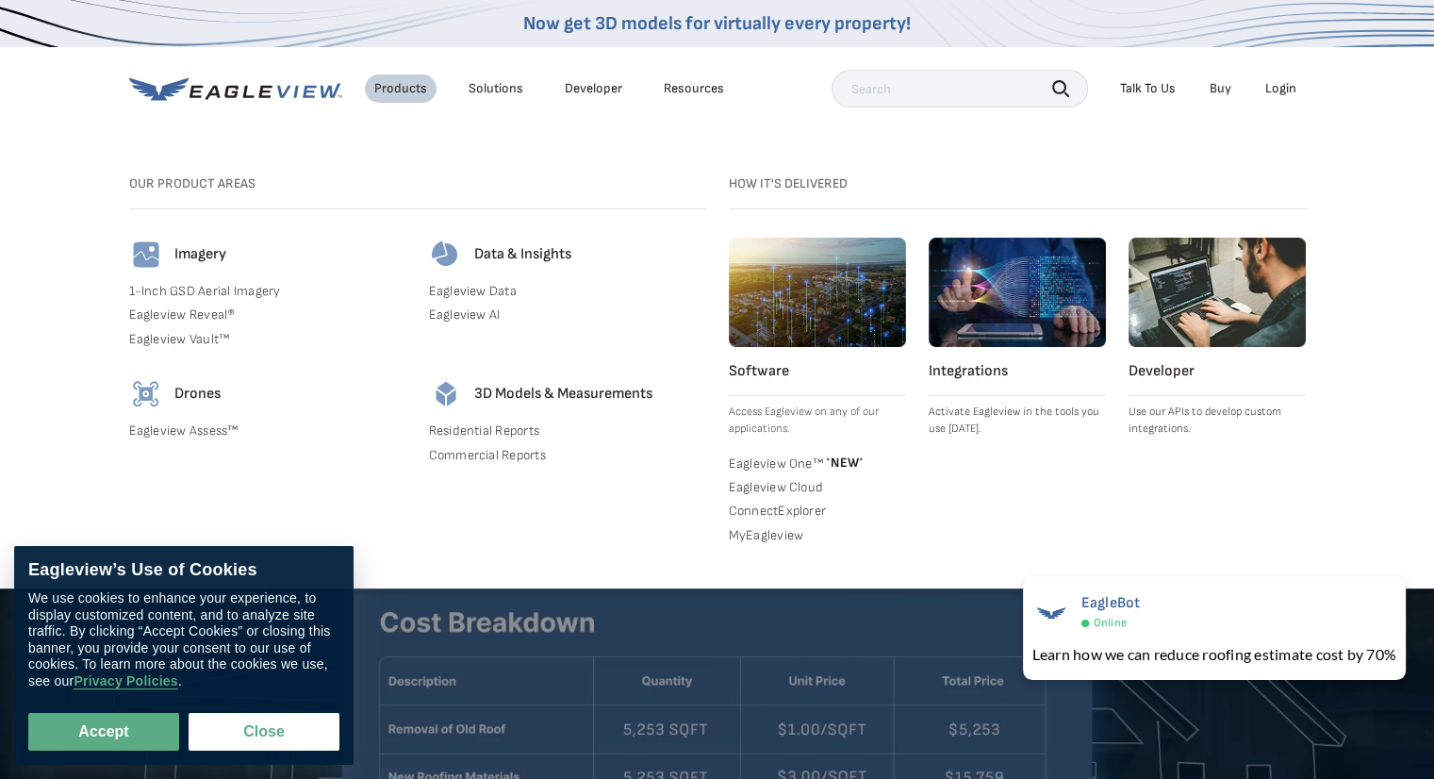
click at [486, 88] on div "Solutions" at bounding box center [495, 88] width 55 height 17
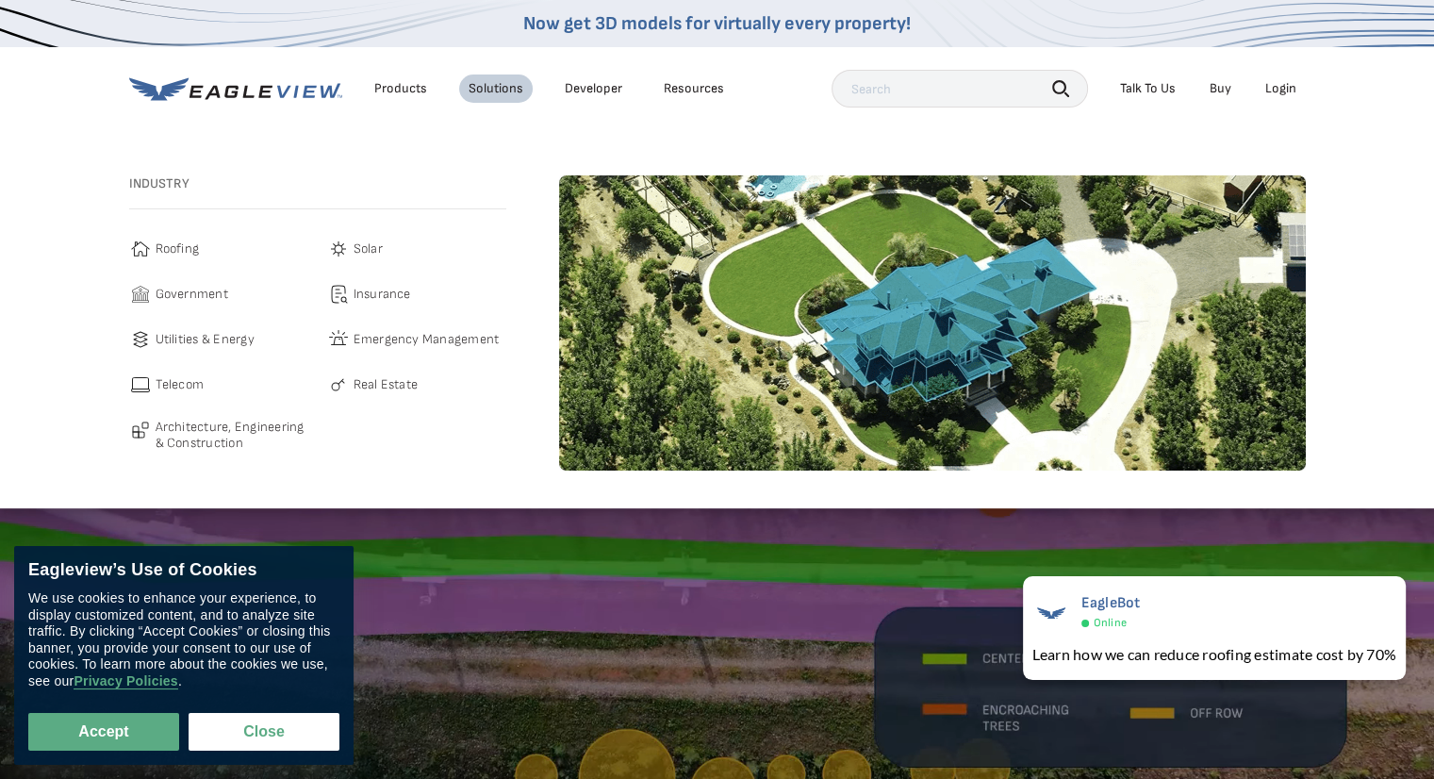
click at [193, 238] on span "Roofing" at bounding box center [178, 249] width 44 height 23
